Goal: Task Accomplishment & Management: Manage account settings

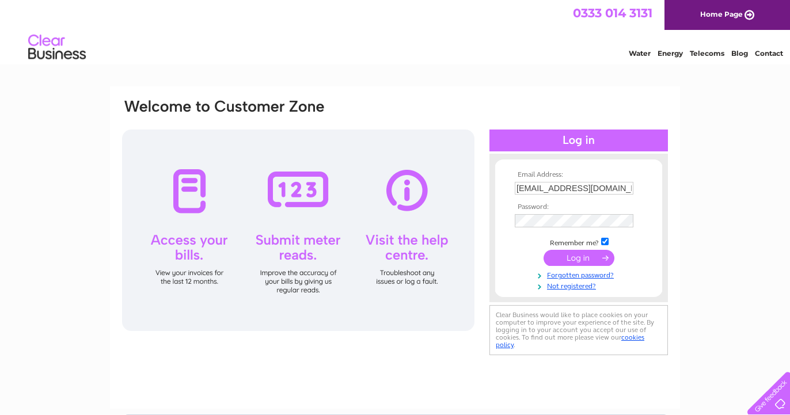
click at [577, 254] on input "submit" at bounding box center [578, 258] width 71 height 16
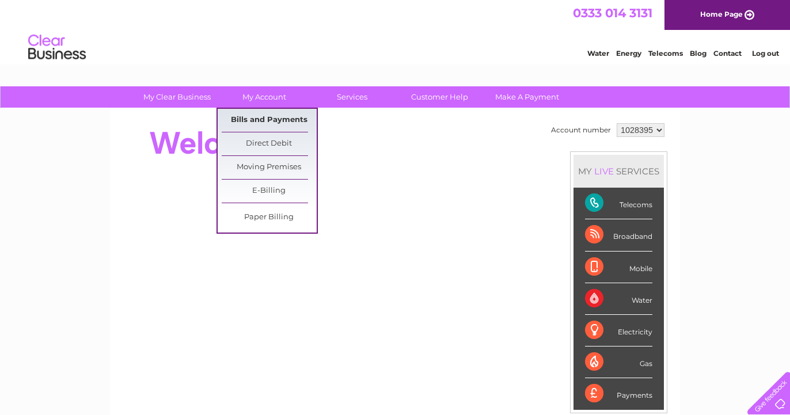
click at [265, 118] on link "Bills and Payments" at bounding box center [269, 120] width 95 height 23
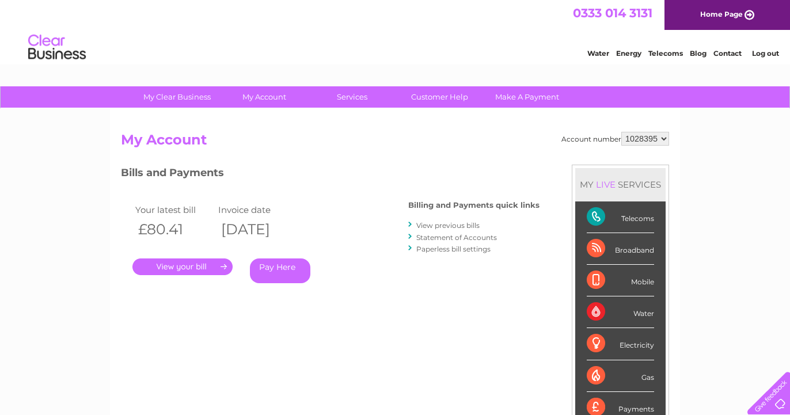
click at [192, 265] on link "." at bounding box center [182, 266] width 100 height 17
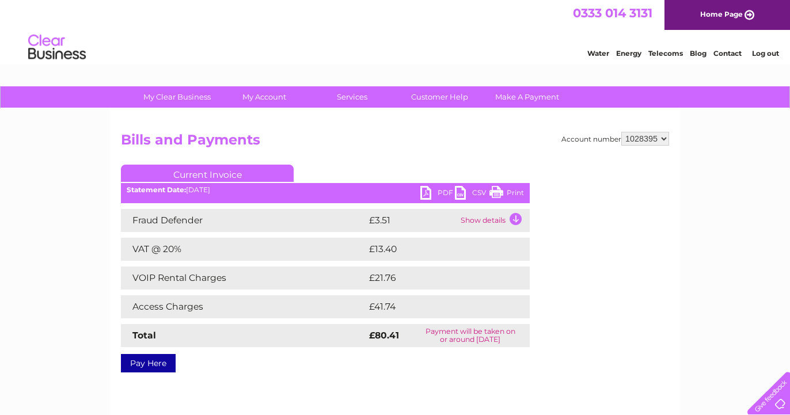
click at [440, 193] on link "PDF" at bounding box center [437, 194] width 35 height 17
click at [765, 55] on link "Log out" at bounding box center [765, 53] width 27 height 9
